Goal: Task Accomplishment & Management: Use online tool/utility

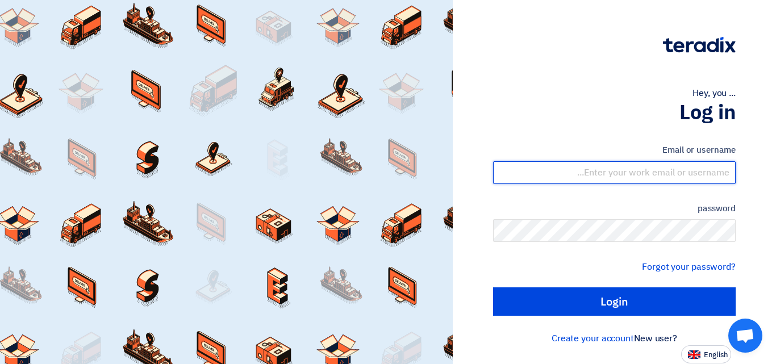
type input "[EMAIL_ADDRESS][DOMAIN_NAME]"
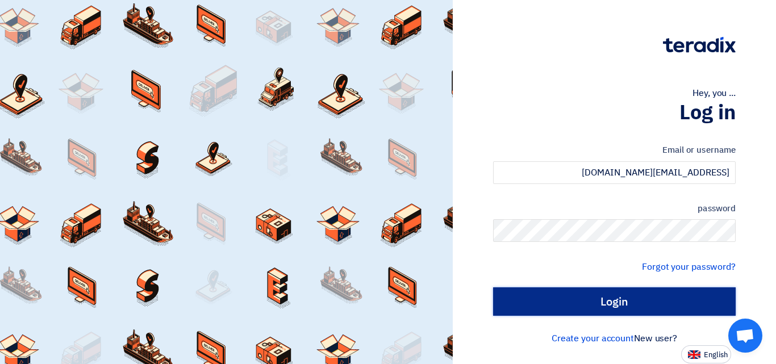
click at [598, 298] on input "Login" at bounding box center [614, 301] width 242 height 28
type input "Sign in"
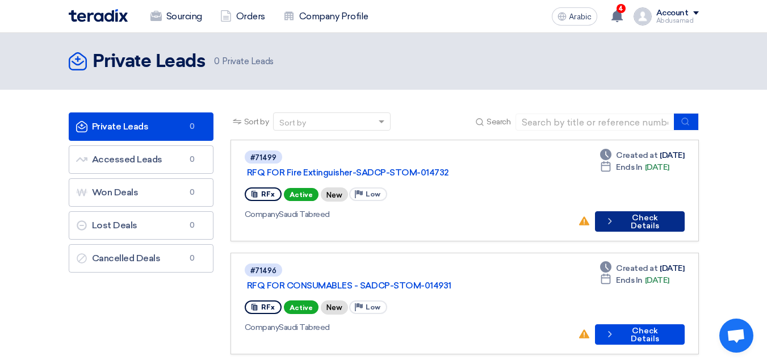
click at [648, 213] on font "Check Details" at bounding box center [645, 222] width 28 height 18
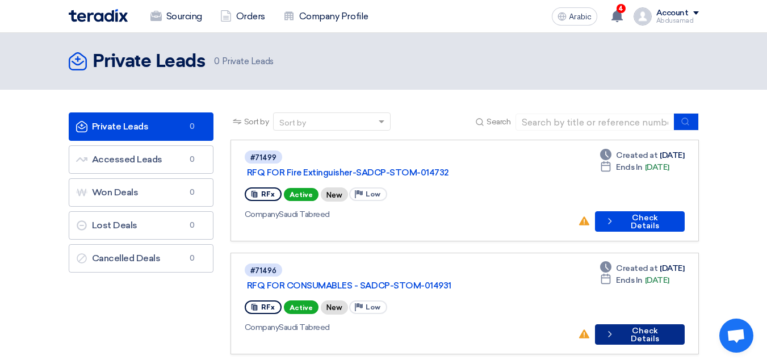
click at [631, 326] on font "Check Details" at bounding box center [645, 335] width 28 height 18
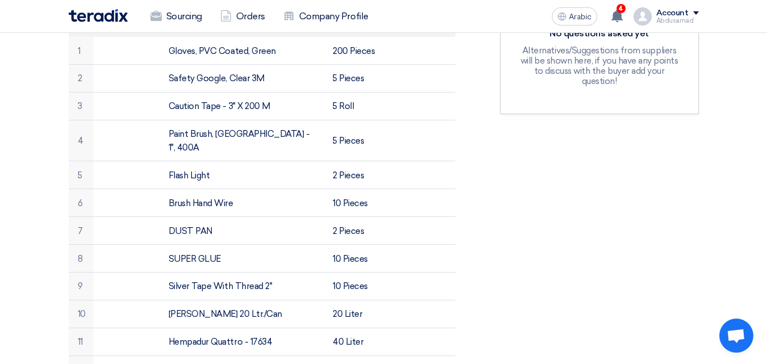
scroll to position [228, 0]
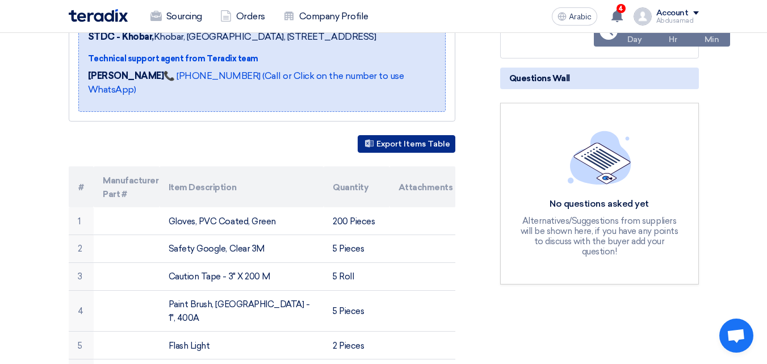
click at [411, 141] on font "Export Items Table" at bounding box center [413, 145] width 74 height 10
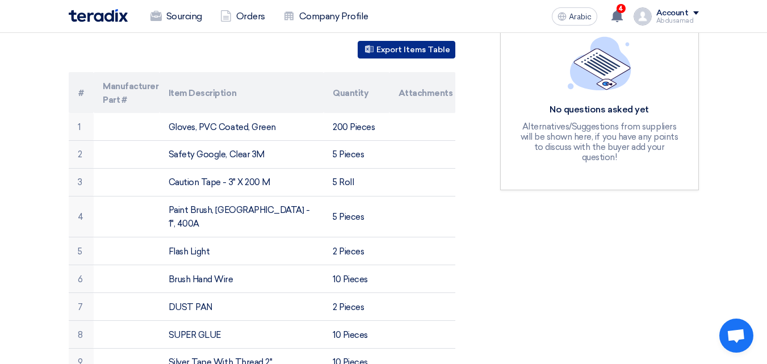
scroll to position [341, 0]
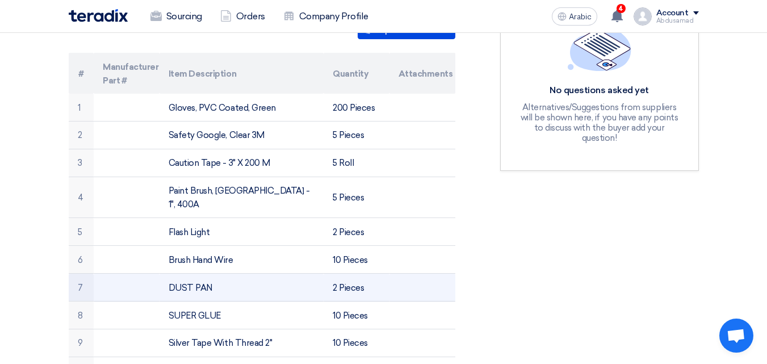
drag, startPoint x: 211, startPoint y: 273, endPoint x: 157, endPoint y: 269, distance: 54.1
click at [157, 274] on tr "7 DUST PAN 2 Pieces" at bounding box center [262, 288] width 387 height 28
copy tr "DUST PAN"
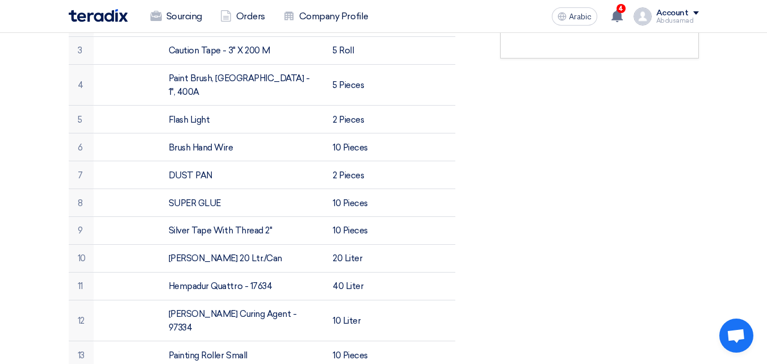
scroll to position [455, 0]
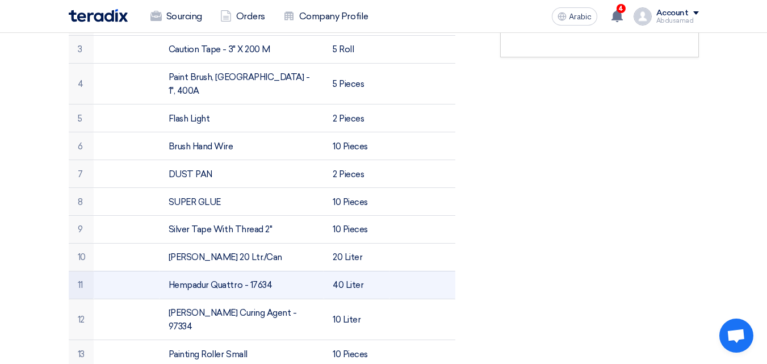
click at [238, 280] on font "Hempadur Quattro - 17634" at bounding box center [220, 285] width 103 height 10
drag, startPoint x: 272, startPoint y: 268, endPoint x: 169, endPoint y: 267, distance: 102.8
click at [169, 271] on td "Hempadur Quattro - 17634" at bounding box center [242, 285] width 164 height 28
copy font "Hempadur Quattro - 17634"
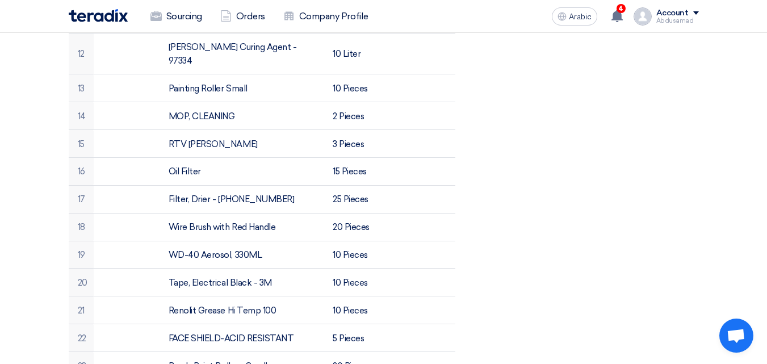
scroll to position [739, 0]
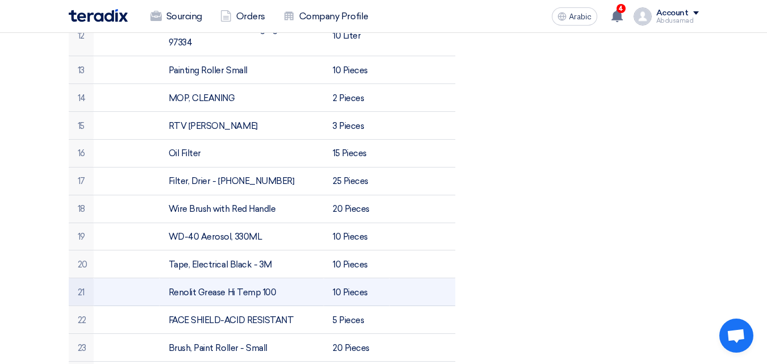
drag, startPoint x: 277, startPoint y: 261, endPoint x: 191, endPoint y: 262, distance: 85.7
click at [166, 278] on td "Renolit Grease Hi Temp 100" at bounding box center [242, 292] width 164 height 28
copy font "Renolit Grease Hi Temp 100"
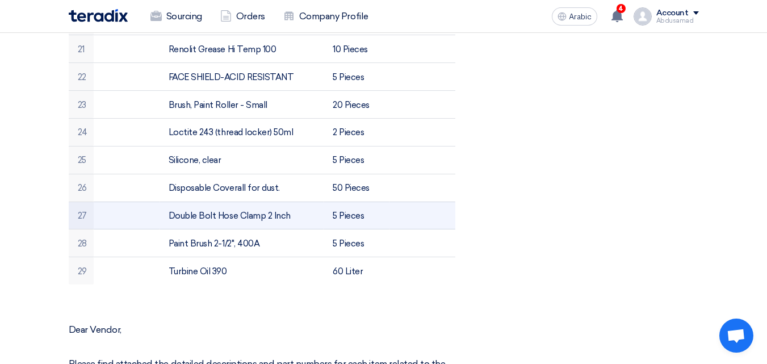
scroll to position [1023, 0]
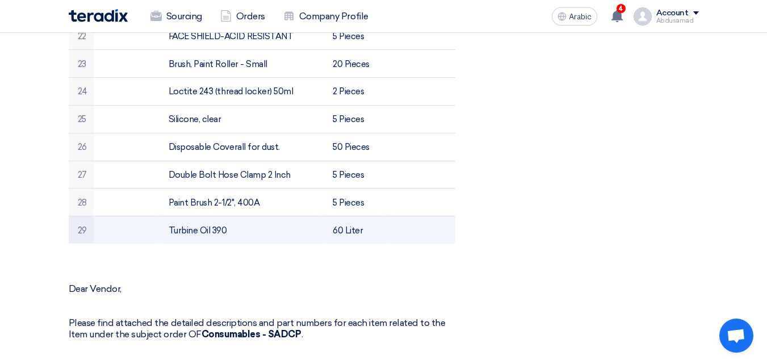
click at [229, 216] on td "Turbine Oil 390" at bounding box center [242, 229] width 164 height 27
drag, startPoint x: 229, startPoint y: 199, endPoint x: 230, endPoint y: 205, distance: 5.7
click at [230, 216] on td "Turbine Oil 390" at bounding box center [242, 229] width 164 height 27
drag, startPoint x: 232, startPoint y: 203, endPoint x: 167, endPoint y: 202, distance: 64.2
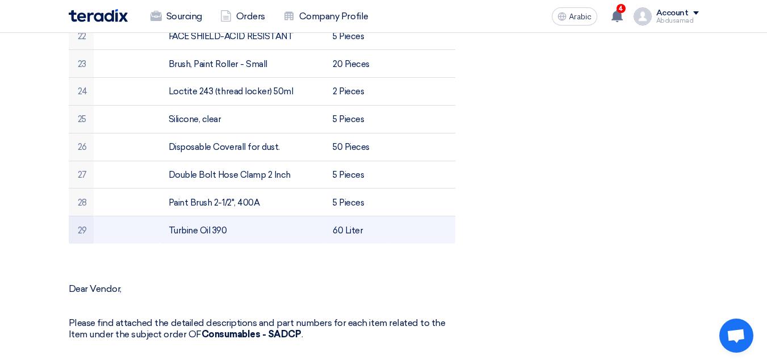
click at [166, 216] on td "Turbine Oil 390" at bounding box center [242, 229] width 164 height 27
copy font "Turbine Oil 390"
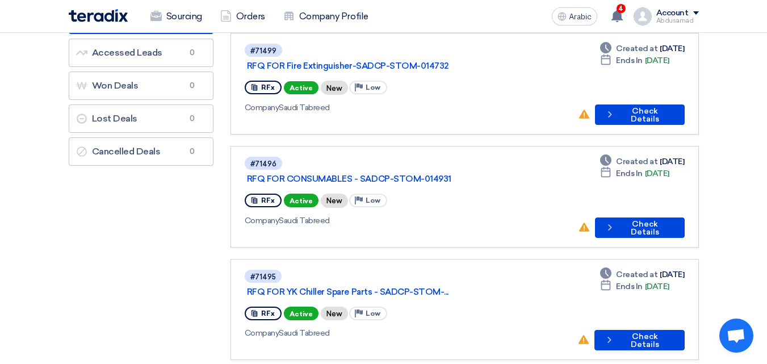
scroll to position [114, 0]
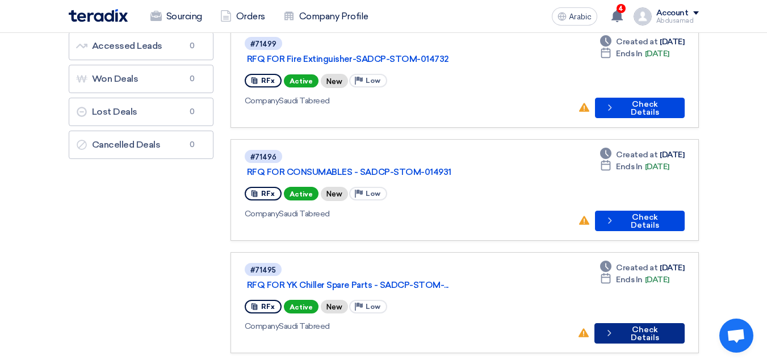
click at [650, 325] on font "Check Details" at bounding box center [645, 334] width 28 height 18
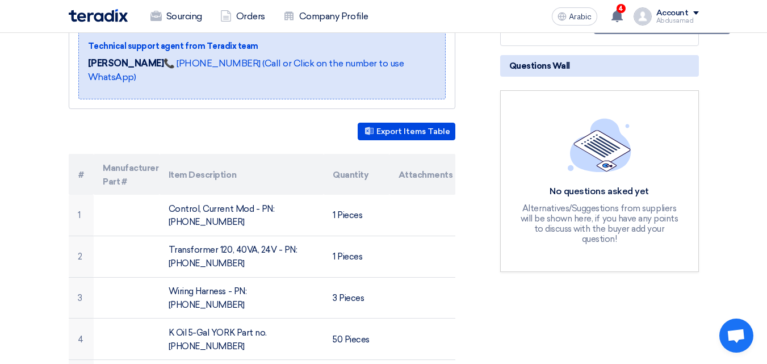
scroll to position [227, 0]
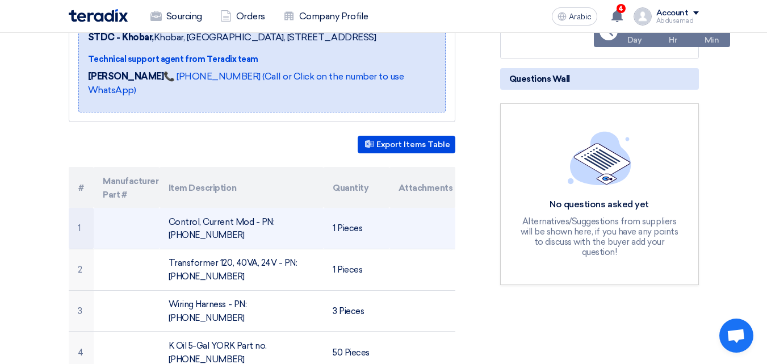
drag, startPoint x: 189, startPoint y: 233, endPoint x: 188, endPoint y: 223, distance: 10.2
click at [162, 223] on td "Control, Current Mod - PN: 031-00947-000" at bounding box center [242, 228] width 164 height 41
copy font "Control, Current Mod - PN: 031-00947-000"
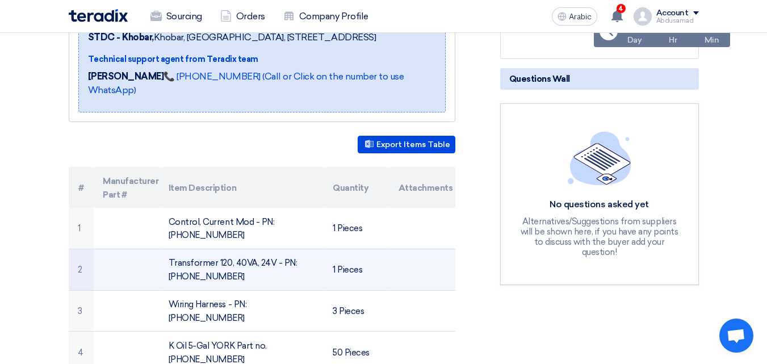
click at [219, 277] on td "Transformer 120, 40VA, 24V - PN: 025-30889-000" at bounding box center [242, 269] width 164 height 41
drag, startPoint x: 214, startPoint y: 275, endPoint x: 162, endPoint y: 262, distance: 53.7
click at [162, 262] on td "Transformer 120, 40VA, 24V - PN: 025-30889-000" at bounding box center [242, 269] width 164 height 41
copy font "Transformer 120, 40VA, 24V - PN: 025-30889-000"
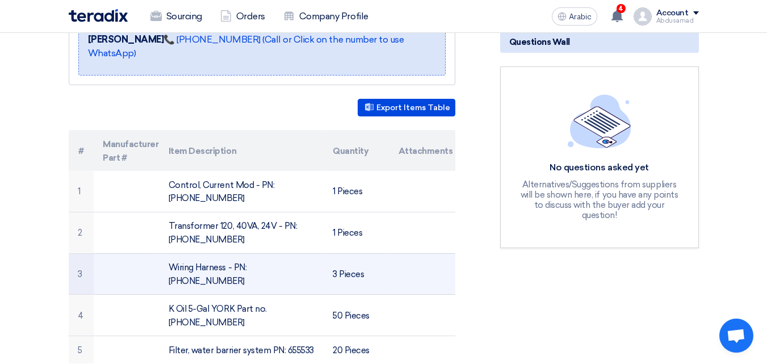
scroll to position [284, 0]
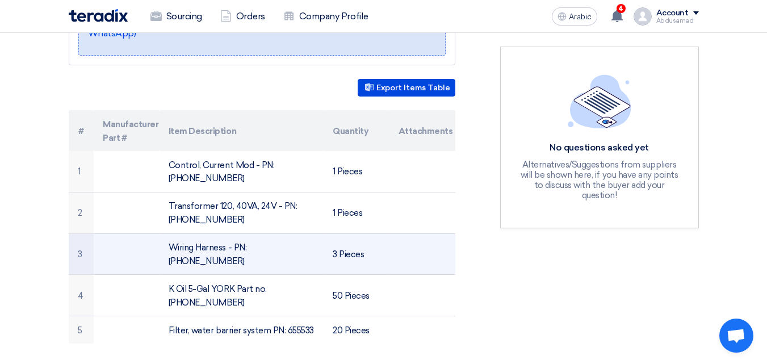
click at [308, 246] on td "Wiring Harness - PN: 571-03774-272" at bounding box center [242, 253] width 164 height 41
drag, startPoint x: 304, startPoint y: 247, endPoint x: 169, endPoint y: 251, distance: 135.8
click at [165, 252] on td "Wiring Harness - PN: 571-03774-272" at bounding box center [242, 253] width 164 height 41
copy font "Wiring Harness - PN: 571-03774-272"
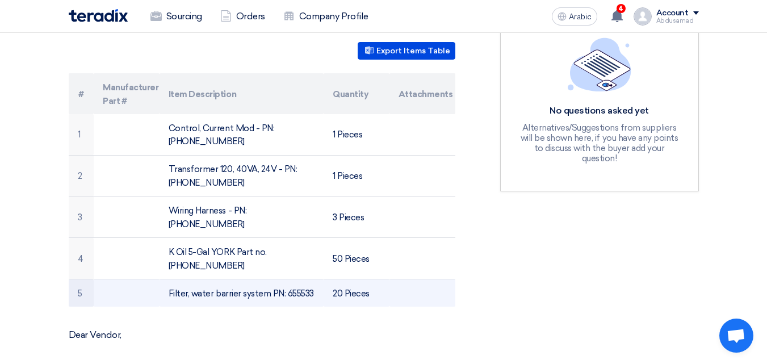
scroll to position [341, 0]
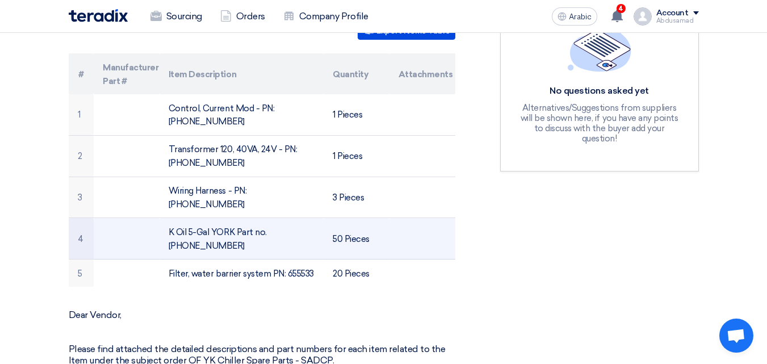
drag, startPoint x: 184, startPoint y: 234, endPoint x: 159, endPoint y: 219, distance: 29.3
click at [160, 219] on td "K Oil 5-Gal YORK Part no. 011-00533-000" at bounding box center [242, 238] width 164 height 41
copy font "K Oil 5-Gal YORK Part no. 011-00533-000"
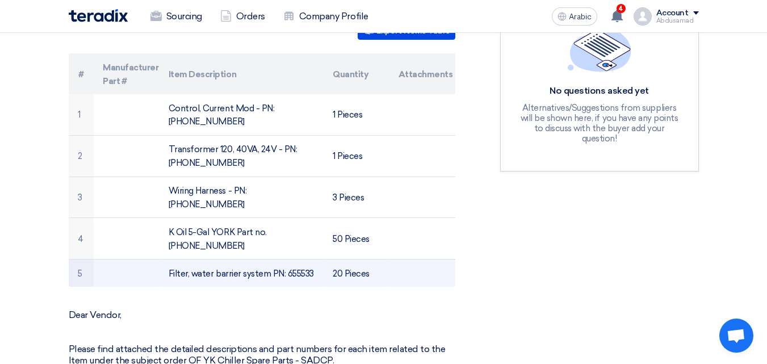
drag, startPoint x: 313, startPoint y: 257, endPoint x: 160, endPoint y: 259, distance: 153.3
click at [160, 259] on td "Filter, water barrier system PN: 655533" at bounding box center [242, 272] width 164 height 27
copy font "Filter, water barrier system PN: 655533"
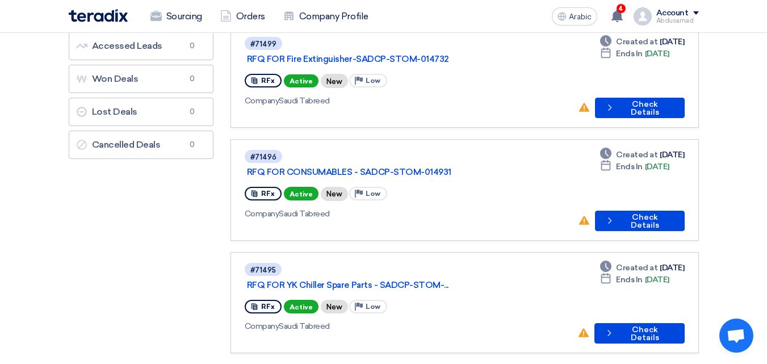
scroll to position [170, 0]
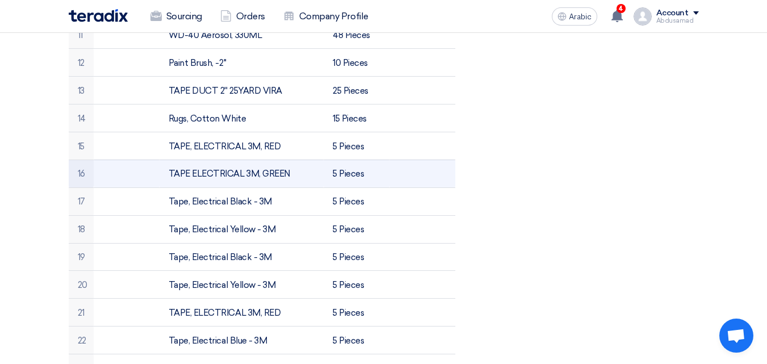
scroll to position [568, 0]
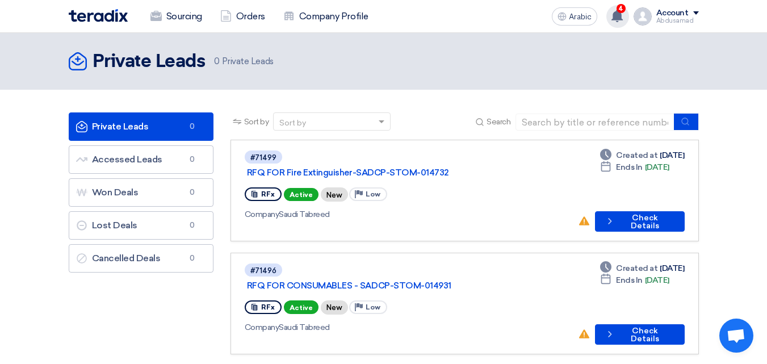
click at [623, 7] on font "4" at bounding box center [620, 9] width 5 height 8
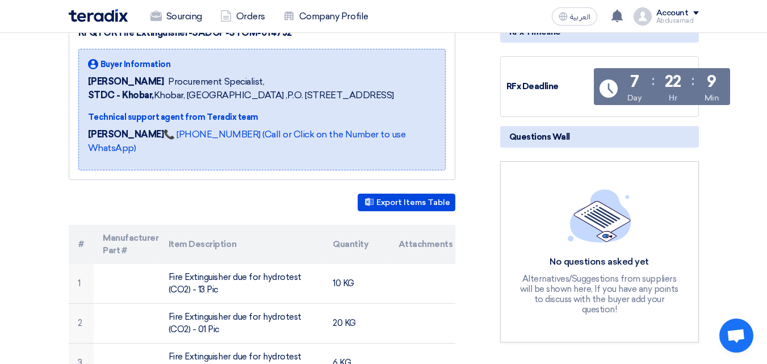
scroll to position [170, 0]
